Goal: Information Seeking & Learning: Find specific fact

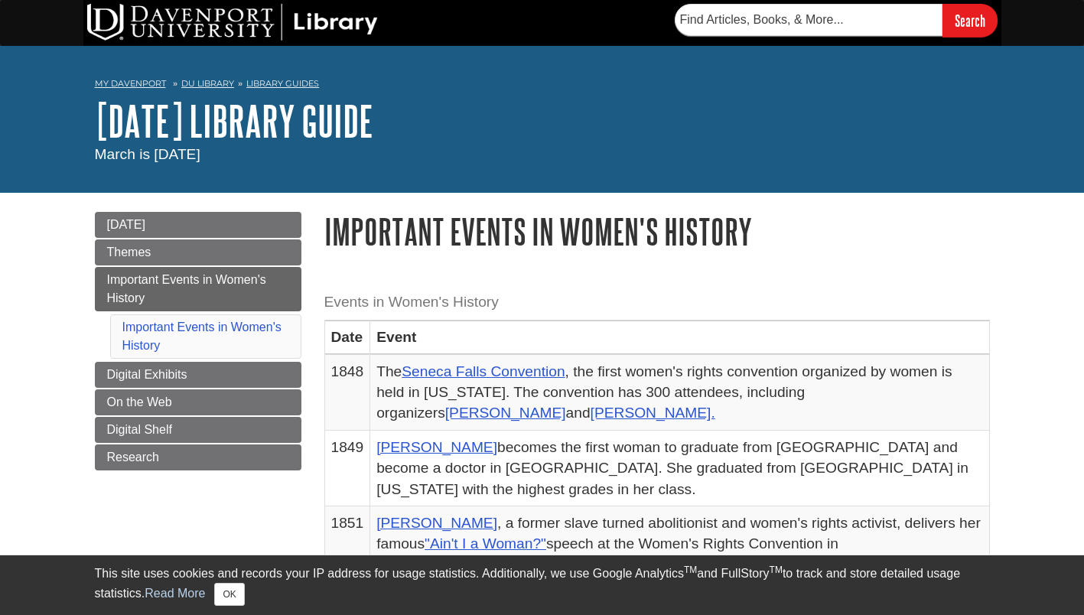
click at [184, 507] on div "Menu [DATE] Themes Important Events in Women's History Important Events in Wome…" at bounding box center [198, 360] width 230 height 297
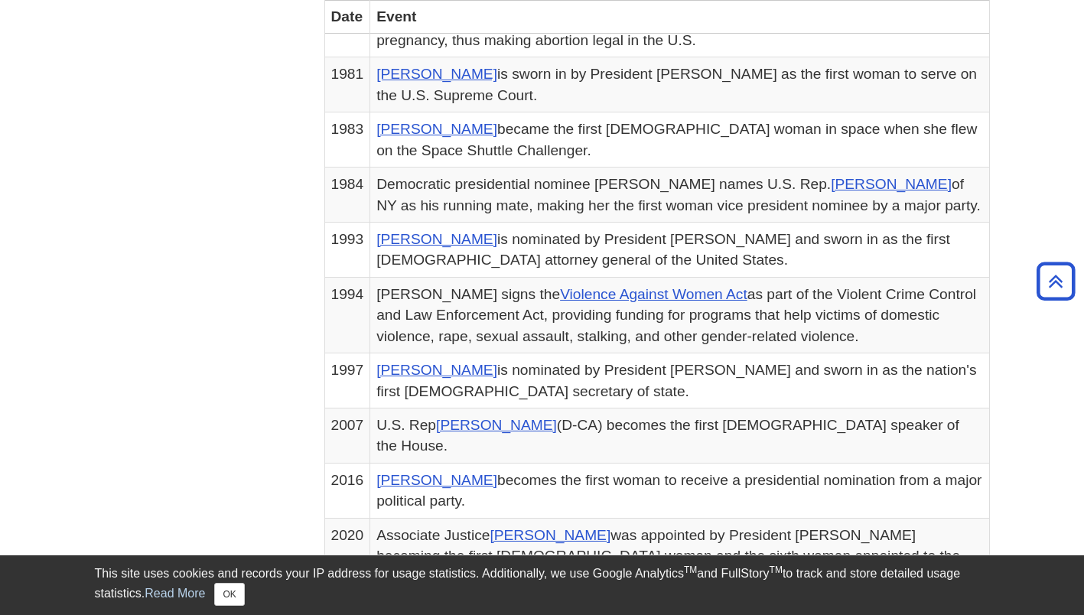
scroll to position [979, 0]
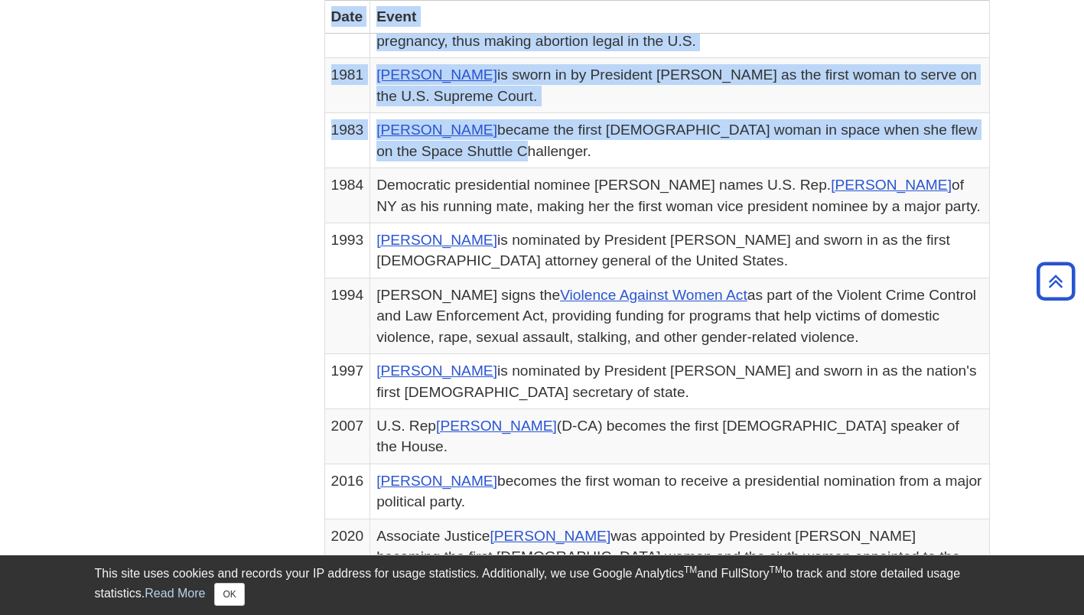
drag, startPoint x: 277, startPoint y: 101, endPoint x: 445, endPoint y: 126, distance: 170.2
click at [445, 126] on div "Menu [DATE] Themes Important Events in Women's History Important Events in Wome…" at bounding box center [542, 55] width 918 height 1685
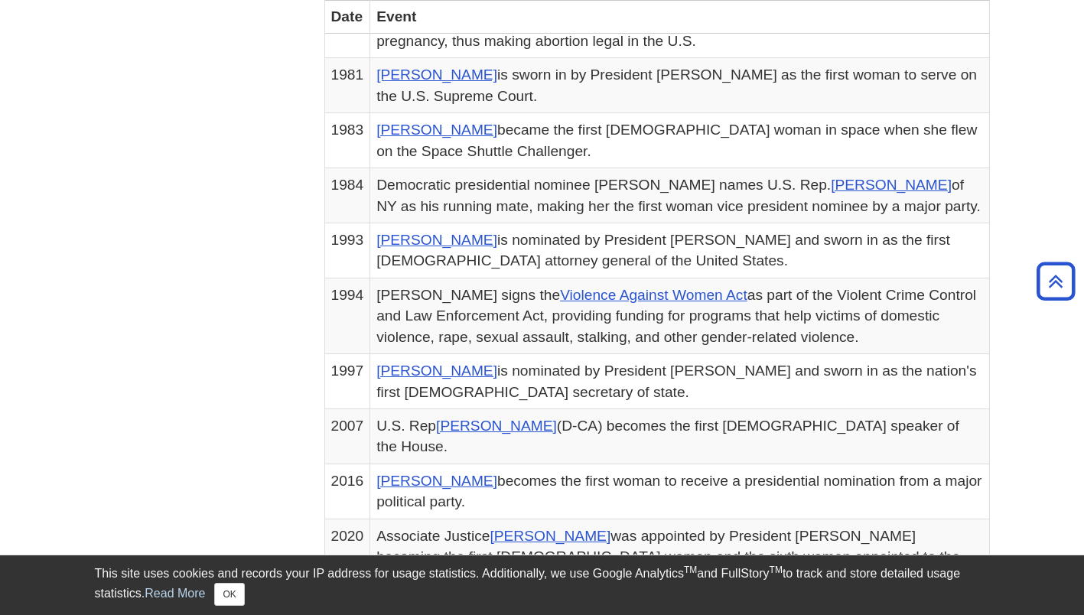
drag, startPoint x: 445, startPoint y: 126, endPoint x: 282, endPoint y: 128, distance: 163.8
click at [282, 128] on div "Menu [DATE] Themes Important Events in Women's History Important Events in Wome…" at bounding box center [542, 55] width 918 height 1685
click at [335, 113] on td "1983" at bounding box center [347, 140] width 46 height 55
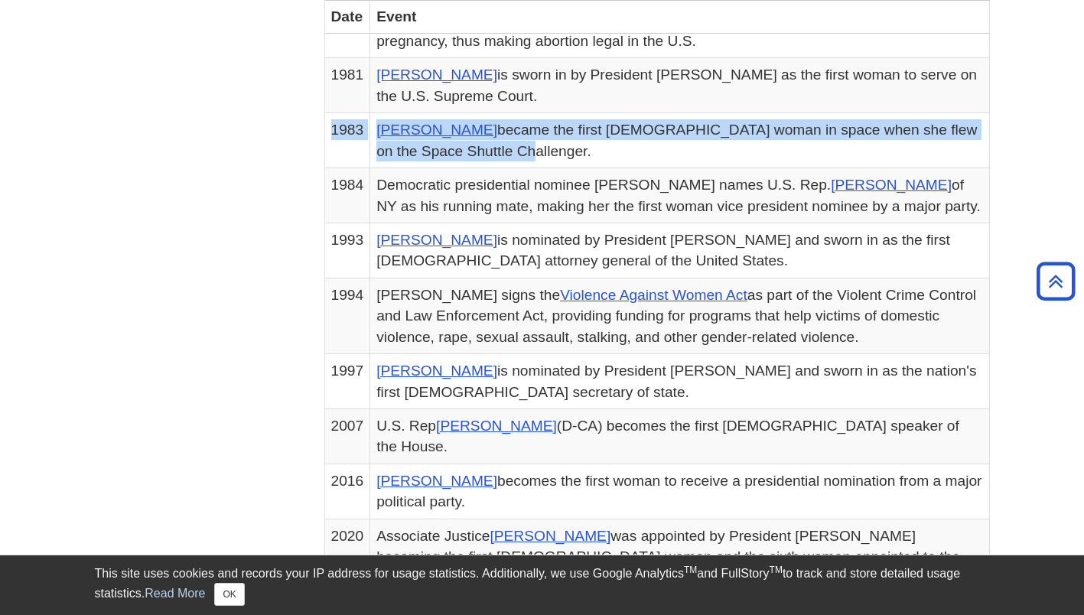
drag, startPoint x: 331, startPoint y: 109, endPoint x: 468, endPoint y: 126, distance: 138.1
click at [468, 126] on tr "1983 [PERSON_NAME] became the first [DEMOGRAPHIC_DATA] woman in space when she …" at bounding box center [656, 140] width 665 height 55
click at [497, 142] on td "[PERSON_NAME] became the first [DEMOGRAPHIC_DATA] woman in space when she flew …" at bounding box center [679, 140] width 619 height 55
drag, startPoint x: 448, startPoint y: 109, endPoint x: 464, endPoint y: 137, distance: 32.6
click at [464, 137] on td "[PERSON_NAME] became the first [DEMOGRAPHIC_DATA] woman in space when she flew …" at bounding box center [679, 140] width 619 height 55
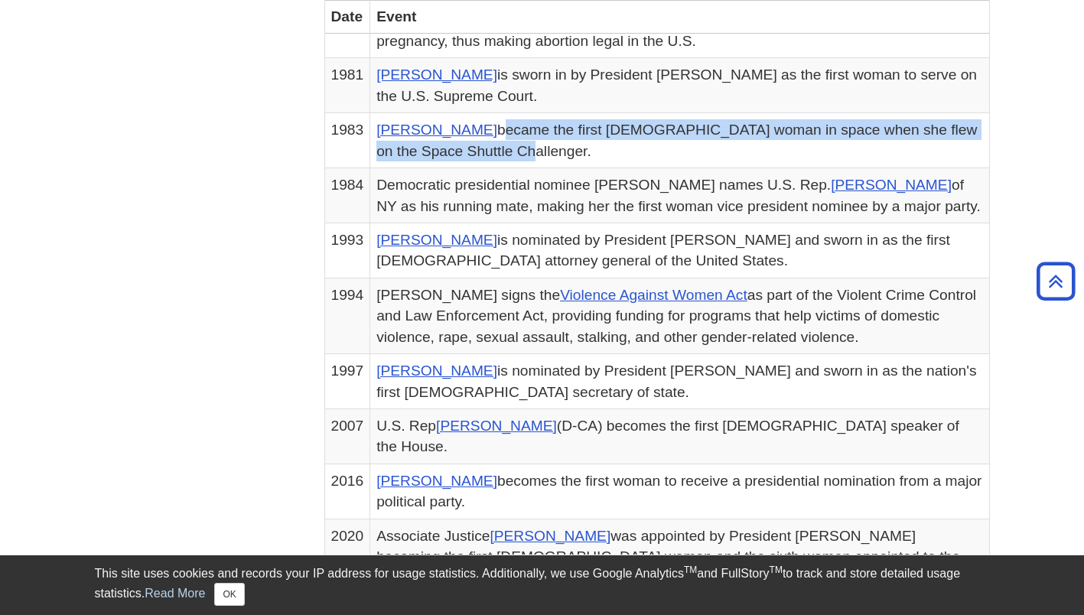
copy td "became the first [DEMOGRAPHIC_DATA] woman in space when she flew on the Space S…"
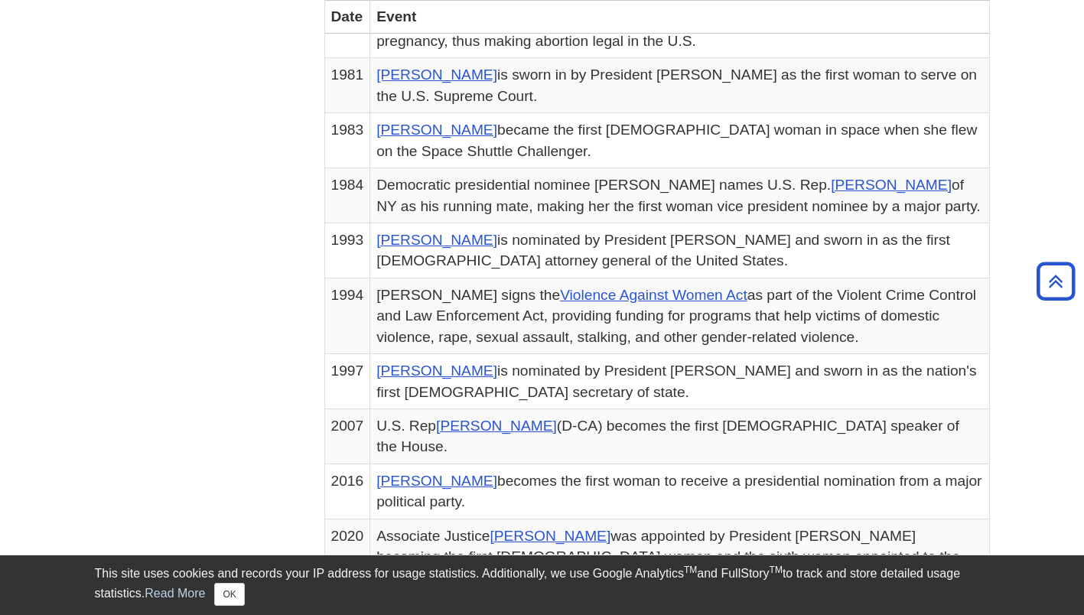
click at [249, 169] on div "Menu [DATE] Themes Important Events in Women's History Important Events in Wome…" at bounding box center [542, 55] width 918 height 1685
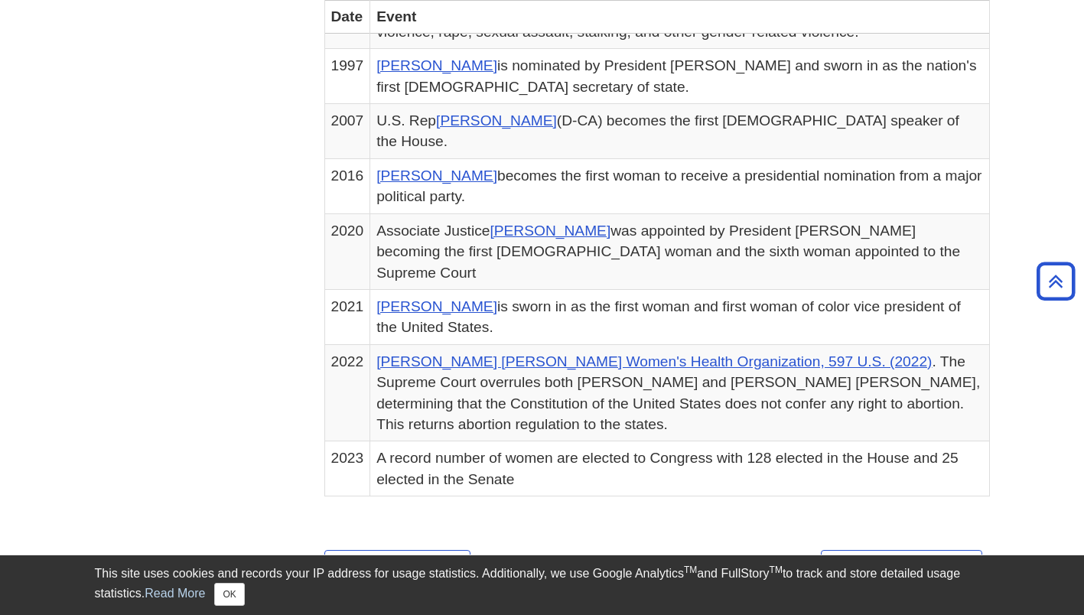
scroll to position [1286, 0]
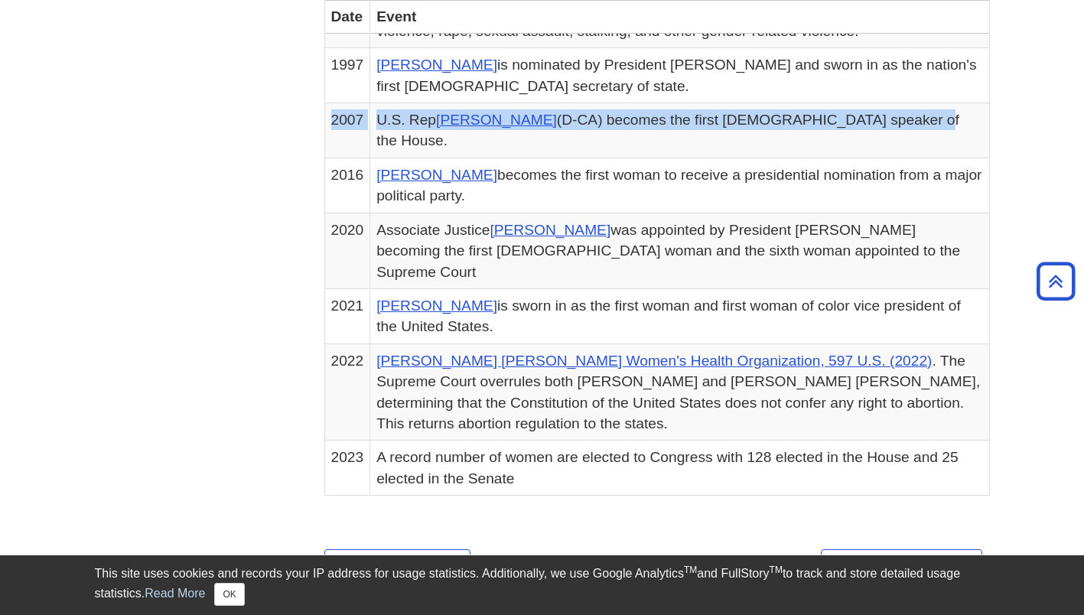
drag, startPoint x: 330, startPoint y: 102, endPoint x: 885, endPoint y: 98, distance: 554.8
click at [885, 103] on tr "2007 U.S. Rep [PERSON_NAME] (D-CA) becomes the first [DEMOGRAPHIC_DATA] speaker…" at bounding box center [656, 130] width 665 height 55
copy tr "2007 U.S. Rep [PERSON_NAME] (D-CA) becomes the first [DEMOGRAPHIC_DATA] speaker…"
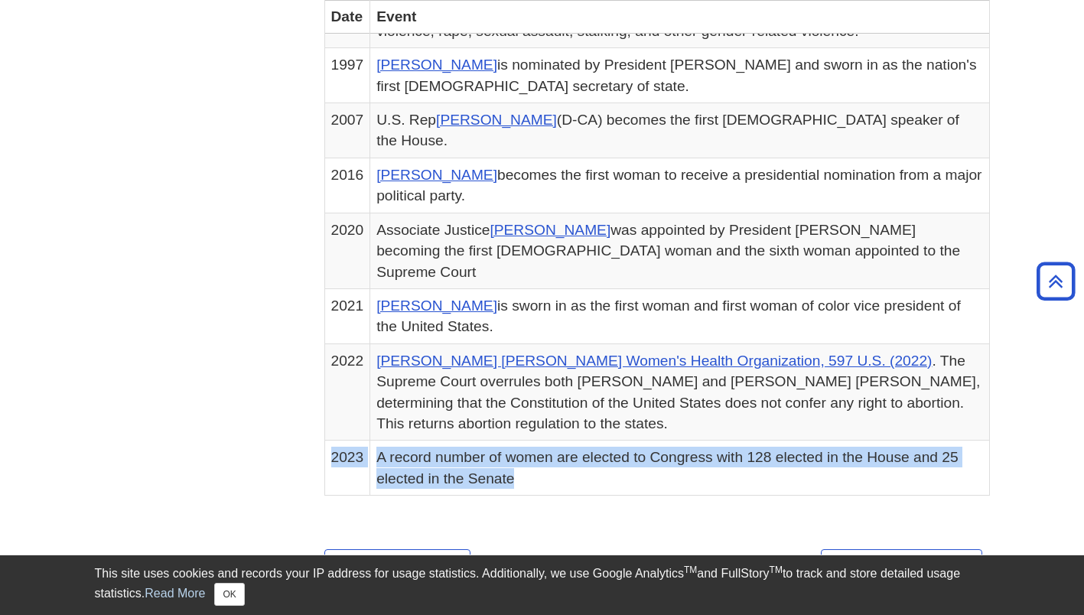
drag, startPoint x: 328, startPoint y: 395, endPoint x: 520, endPoint y: 419, distance: 192.9
click at [520, 441] on tr "2023 A record number of women are elected to Congress with 128 elected in the H…" at bounding box center [656, 468] width 665 height 55
click at [534, 441] on td "A record number of women are elected to Congress with 128 elected in the House …" at bounding box center [679, 468] width 619 height 55
drag, startPoint x: 378, startPoint y: 398, endPoint x: 543, endPoint y: 412, distance: 165.2
click at [543, 441] on td "A record number of women are elected to Congress with 128 elected in the House …" at bounding box center [679, 468] width 619 height 55
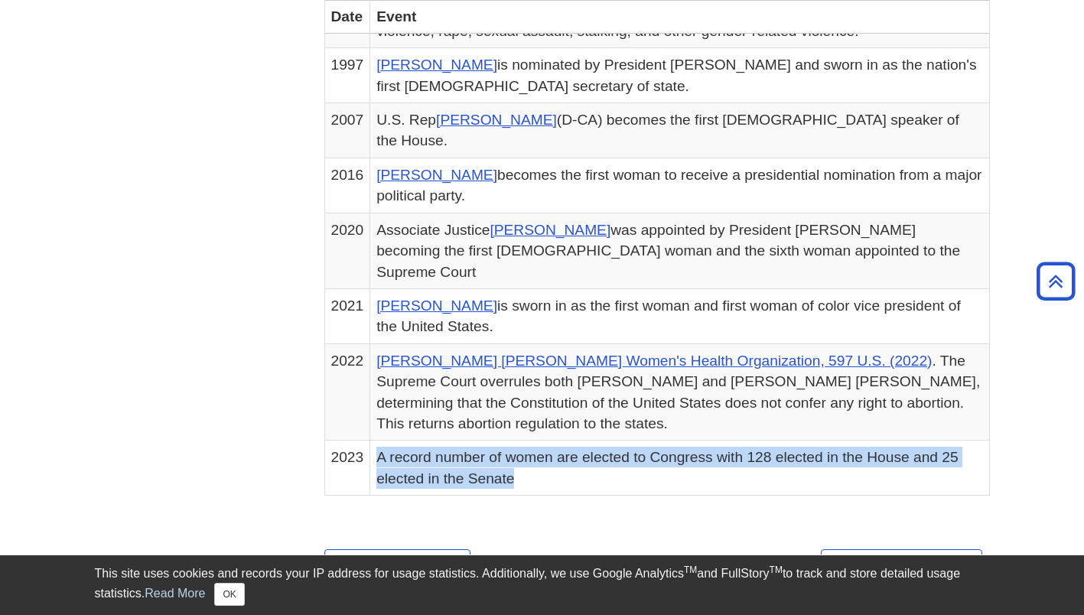
copy td "A record number of women are elected to Congress with 128 elected in the House …"
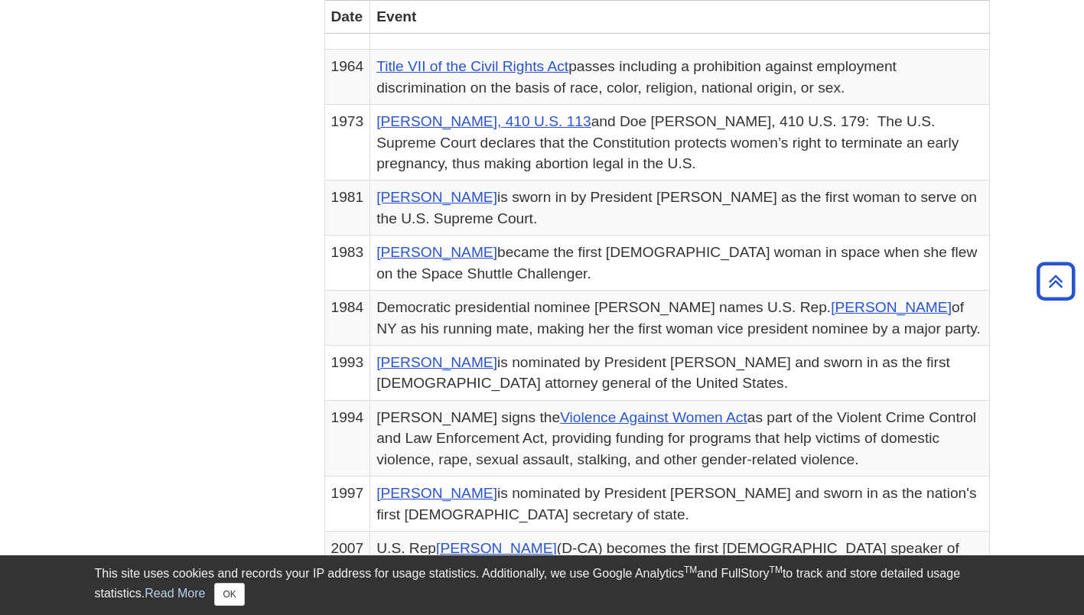
scroll to position [826, 0]
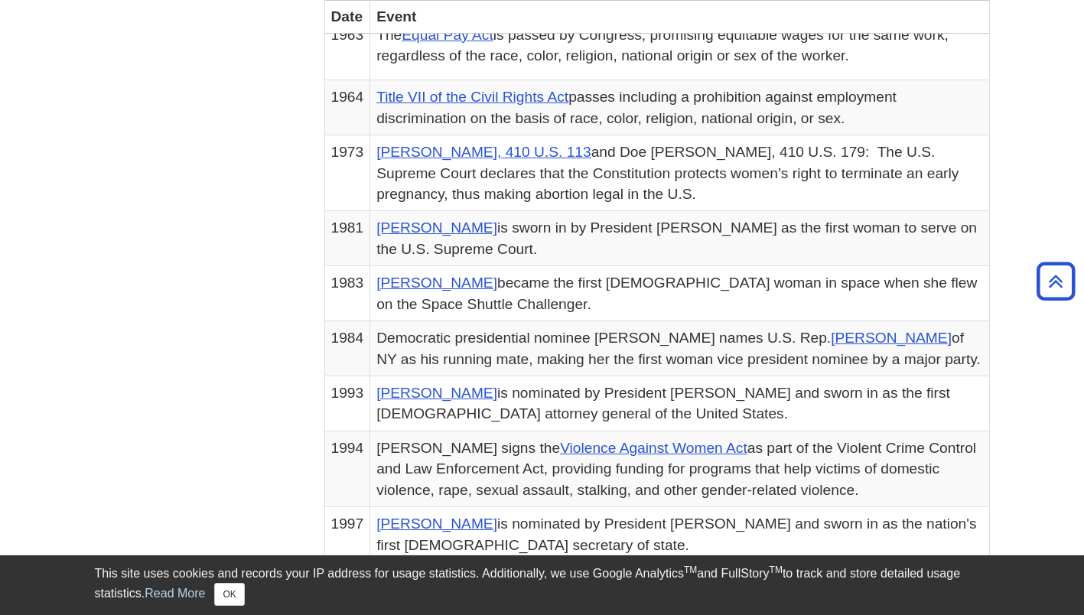
click at [247, 230] on div "Menu [DATE] Themes Important Events in Women's History Important Events in Wome…" at bounding box center [542, 208] width 918 height 1685
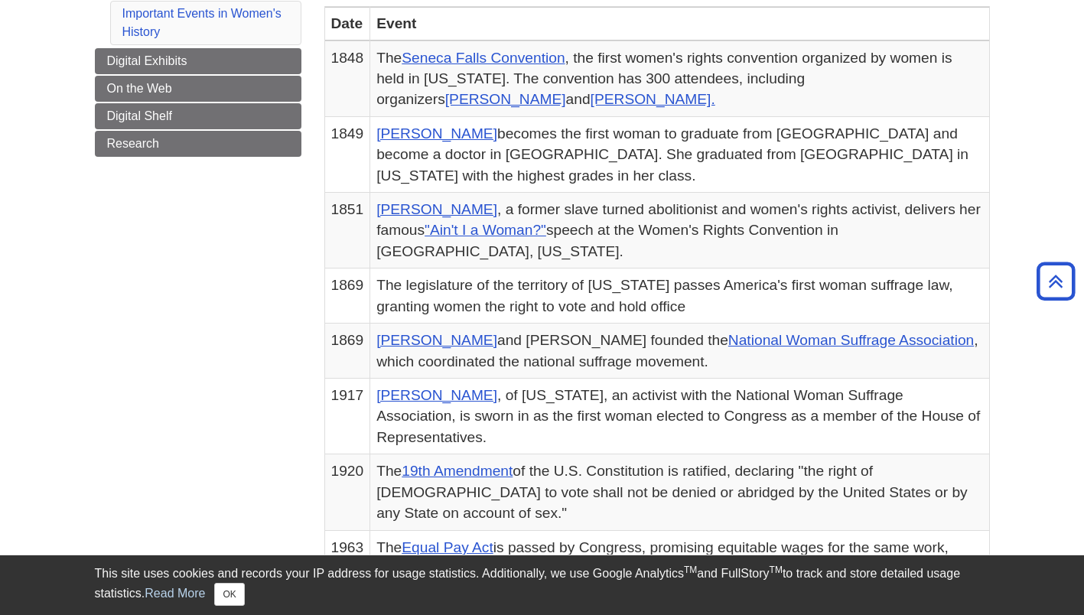
scroll to position [275, 0]
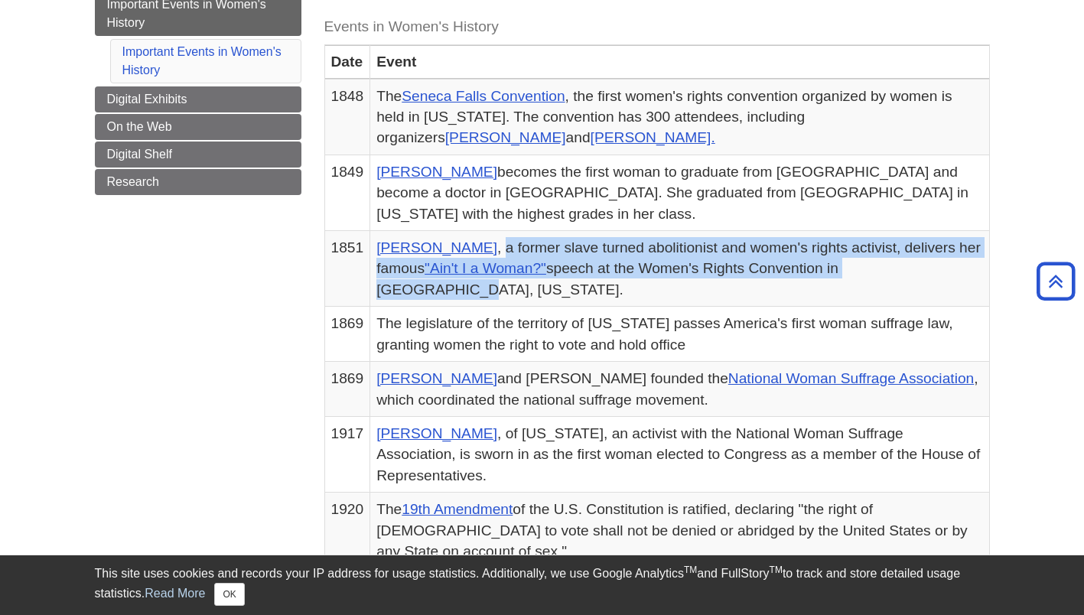
drag, startPoint x: 484, startPoint y: 252, endPoint x: 950, endPoint y: 269, distance: 466.3
click at [950, 269] on td "[PERSON_NAME] , a former slave turned abolitionist and women's rights activist,…" at bounding box center [679, 269] width 619 height 76
copy td "a former slave turned abolitionist and women's rights activist, delivers her fa…"
click at [379, 250] on link "[PERSON_NAME]" at bounding box center [436, 248] width 121 height 16
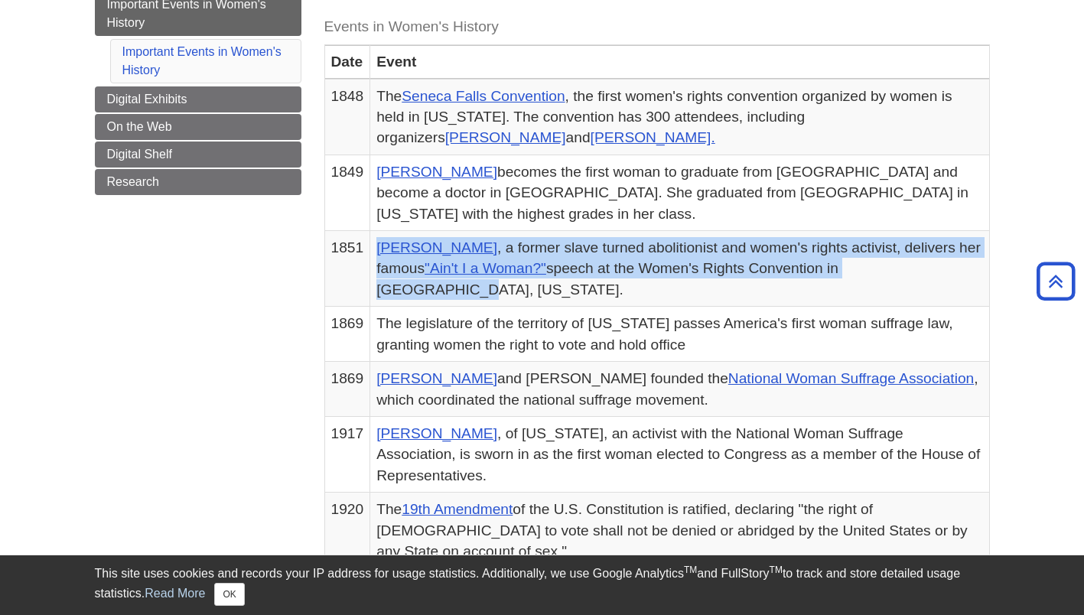
drag, startPoint x: 374, startPoint y: 247, endPoint x: 940, endPoint y: 266, distance: 565.8
click at [940, 266] on td "[PERSON_NAME] , a former slave turned abolitionist and women's rights activist,…" at bounding box center [679, 269] width 619 height 76
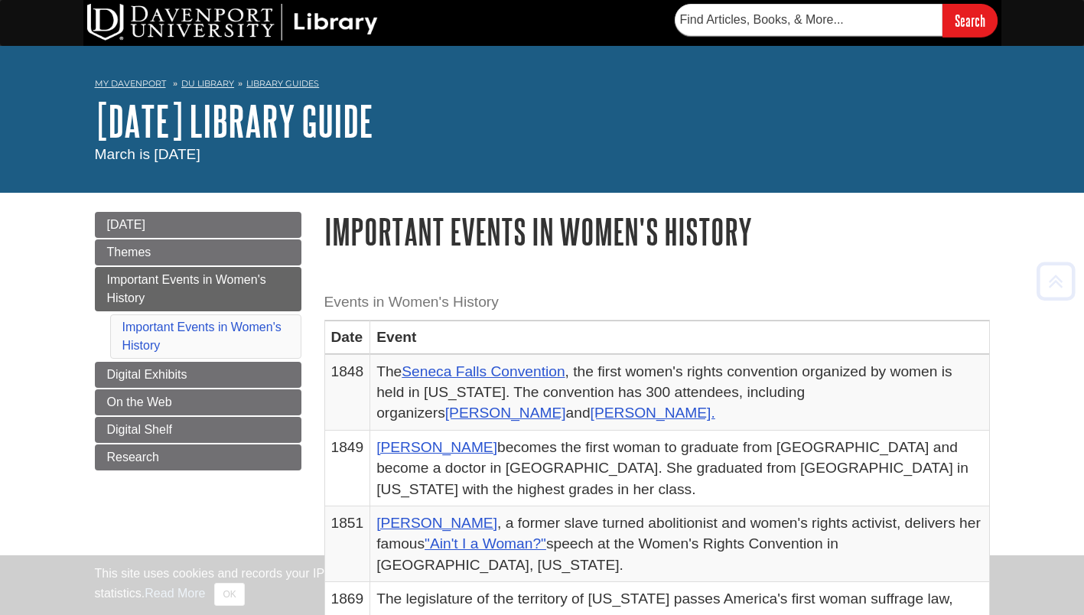
scroll to position [275, 0]
